Goal: Task Accomplishment & Management: Manage account settings

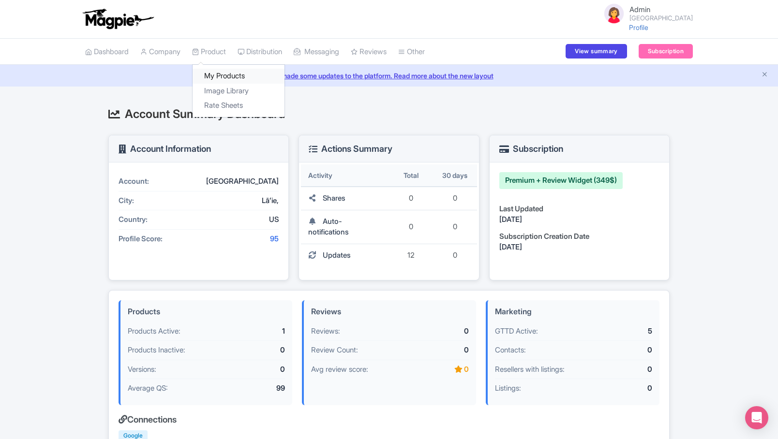
click at [222, 77] on link "My Products" at bounding box center [239, 76] width 92 height 15
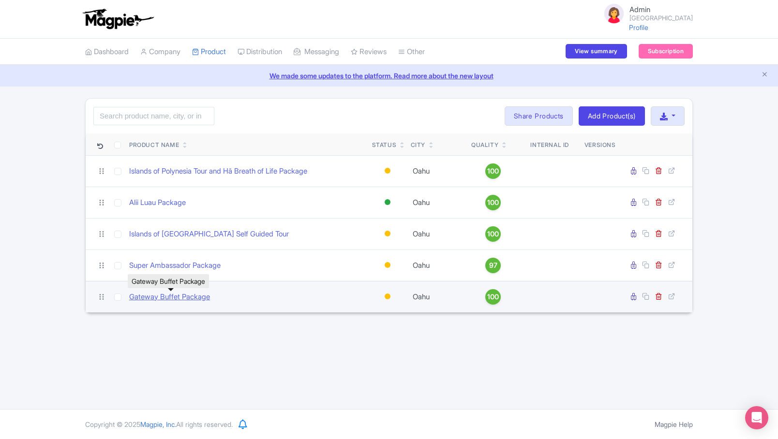
click at [197, 297] on link "Gateway Buffet Package" at bounding box center [169, 297] width 81 height 11
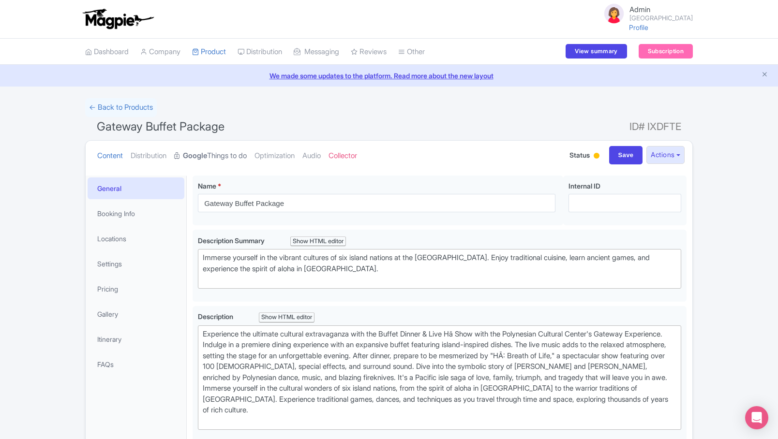
click at [223, 154] on link "Google Things to do" at bounding box center [210, 156] width 73 height 30
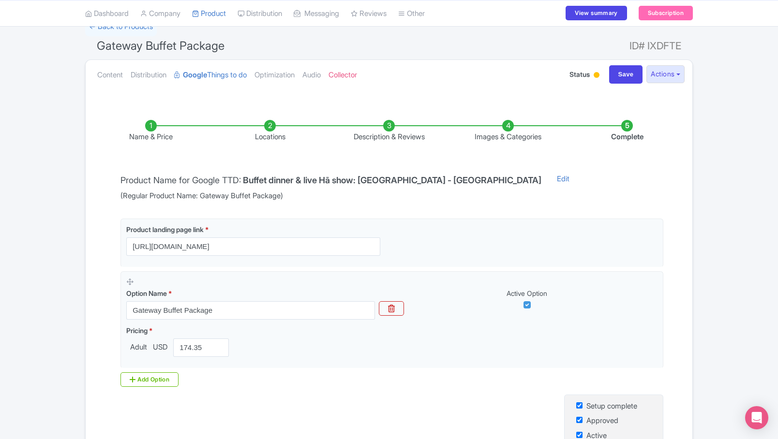
scroll to position [85, 0]
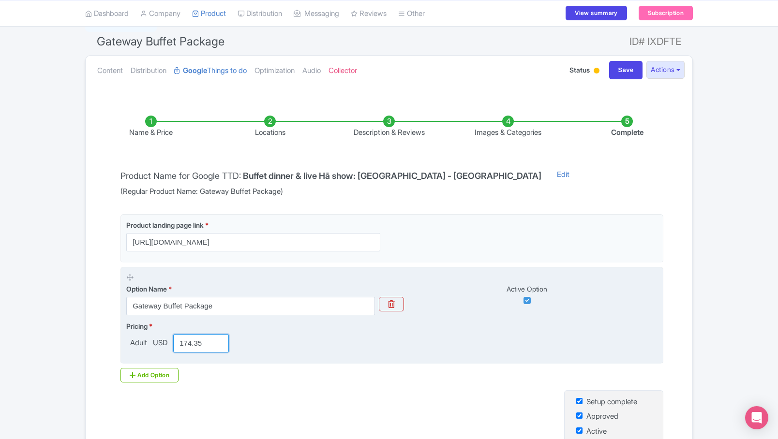
drag, startPoint x: 207, startPoint y: 344, endPoint x: 174, endPoint y: 343, distance: 32.9
click at [174, 343] on div "174.35" at bounding box center [200, 343] width 63 height 18
paste input "63.4"
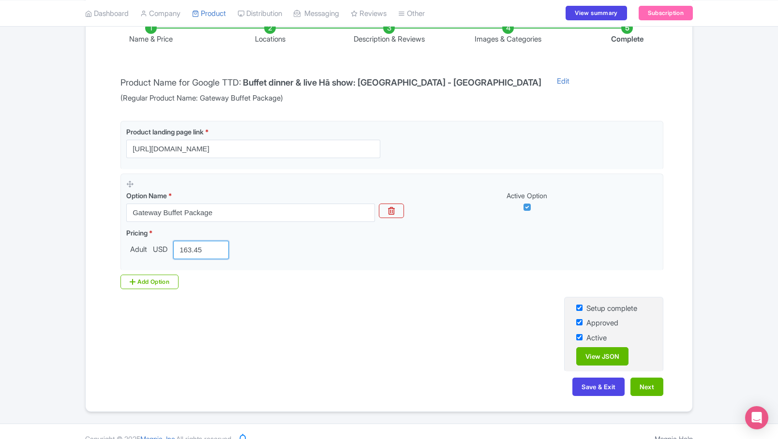
scroll to position [193, 0]
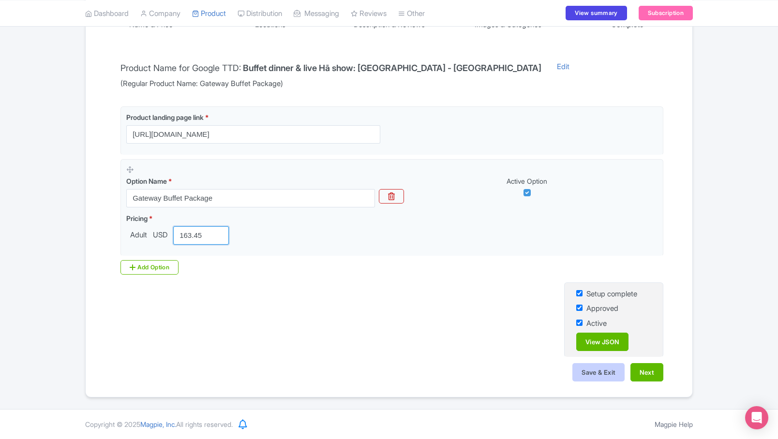
type input "163.45"
click at [592, 372] on button "Save & Exit" at bounding box center [599, 372] width 52 height 18
